Goal: Task Accomplishment & Management: Use online tool/utility

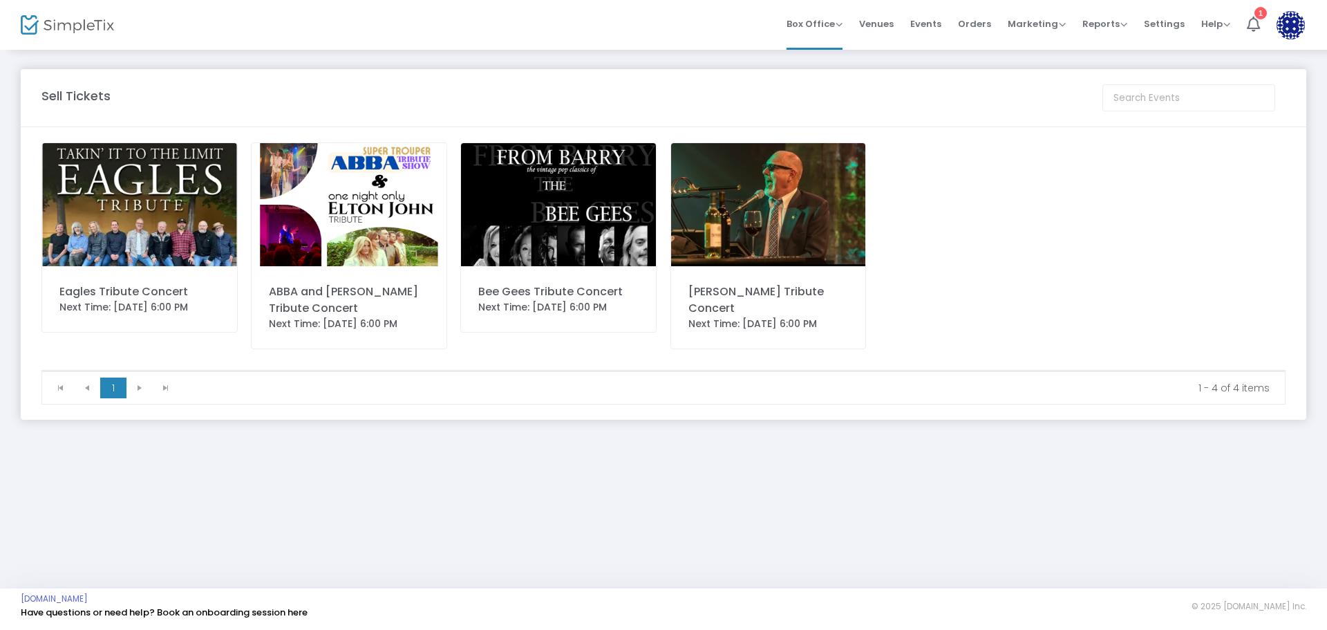
click at [149, 285] on div "Eagles Tribute Concert" at bounding box center [139, 291] width 160 height 17
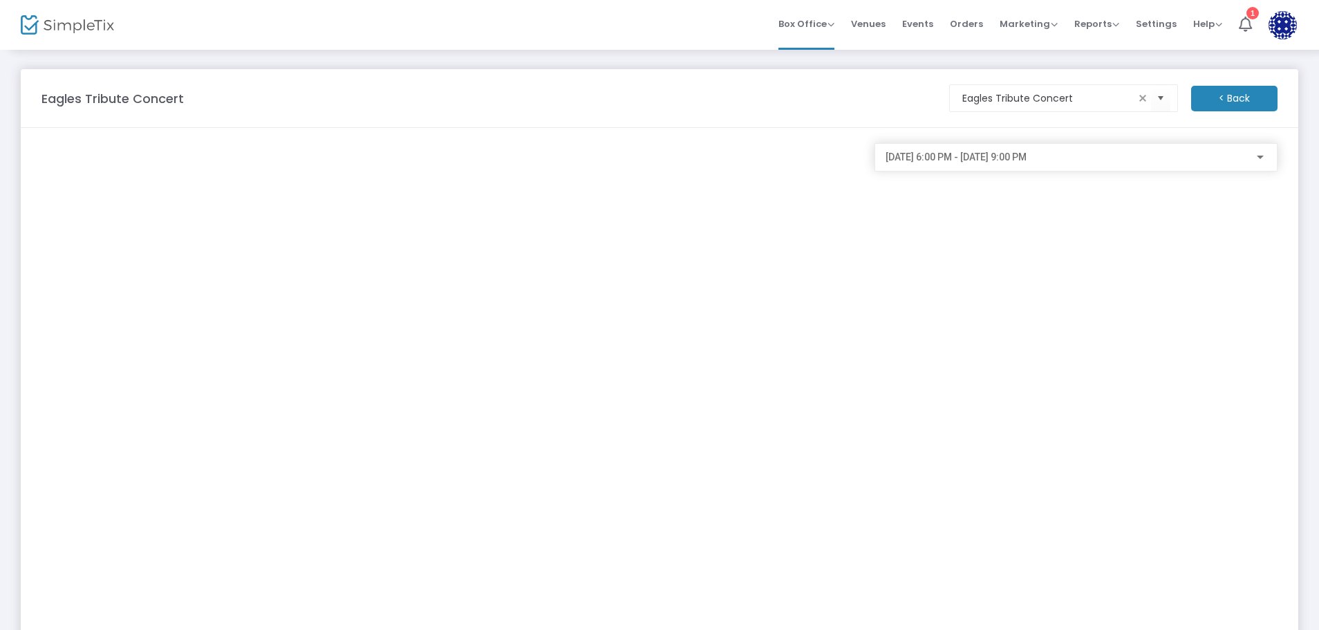
click at [968, 18] on span "Orders" at bounding box center [966, 23] width 33 height 35
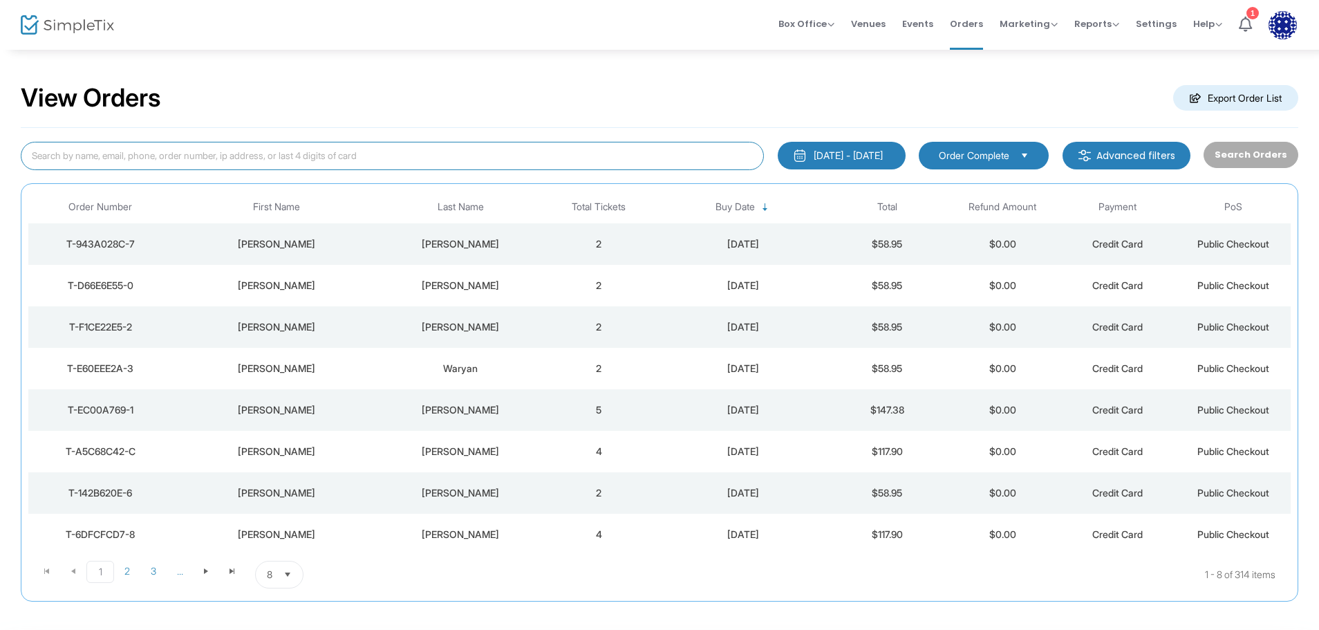
click at [178, 155] on input at bounding box center [392, 156] width 743 height 28
type input "[PERSON_NAME]"
